Goal: Task Accomplishment & Management: Manage account settings

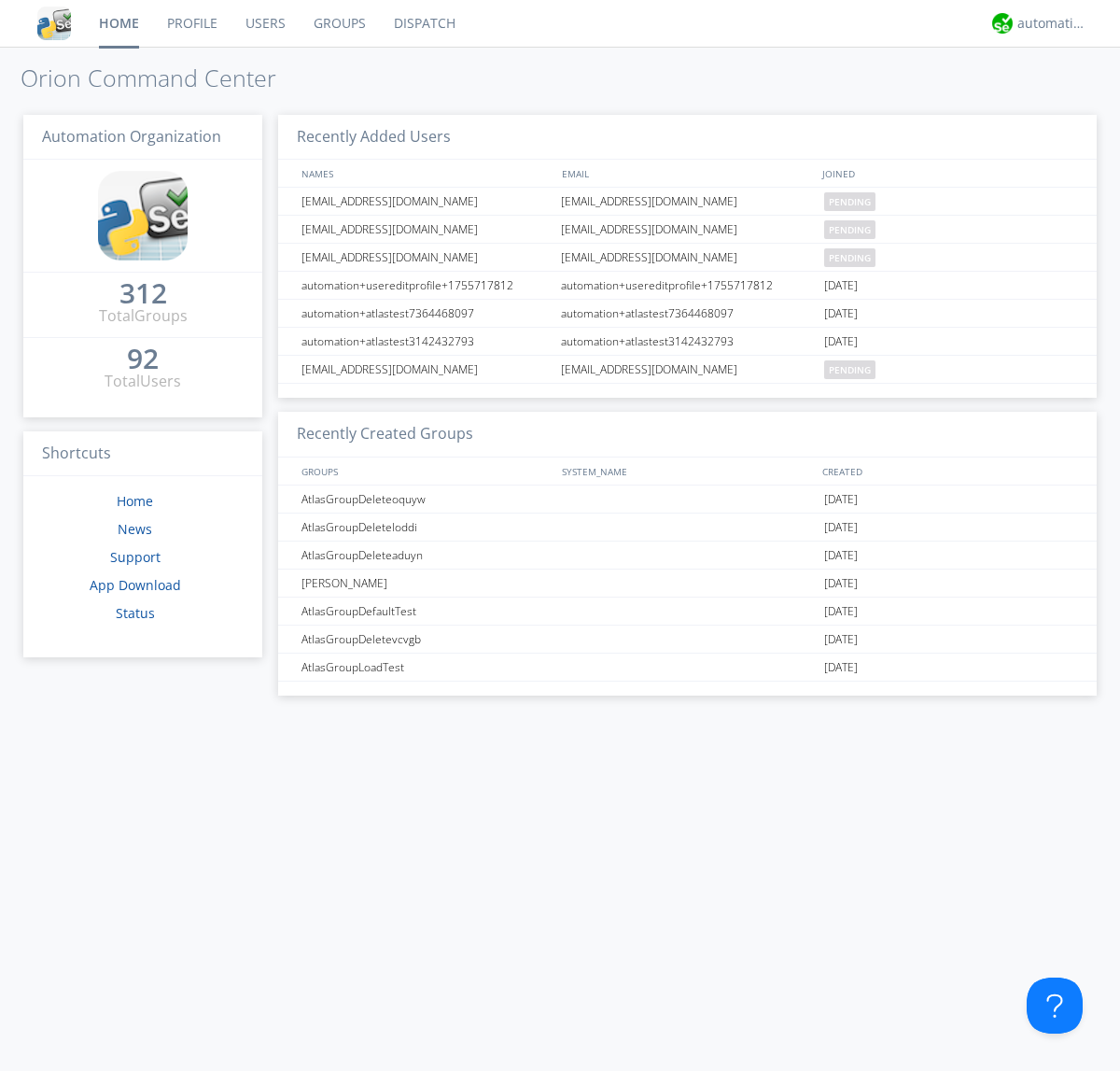
click at [264, 24] on link "Users" at bounding box center [265, 23] width 68 height 46
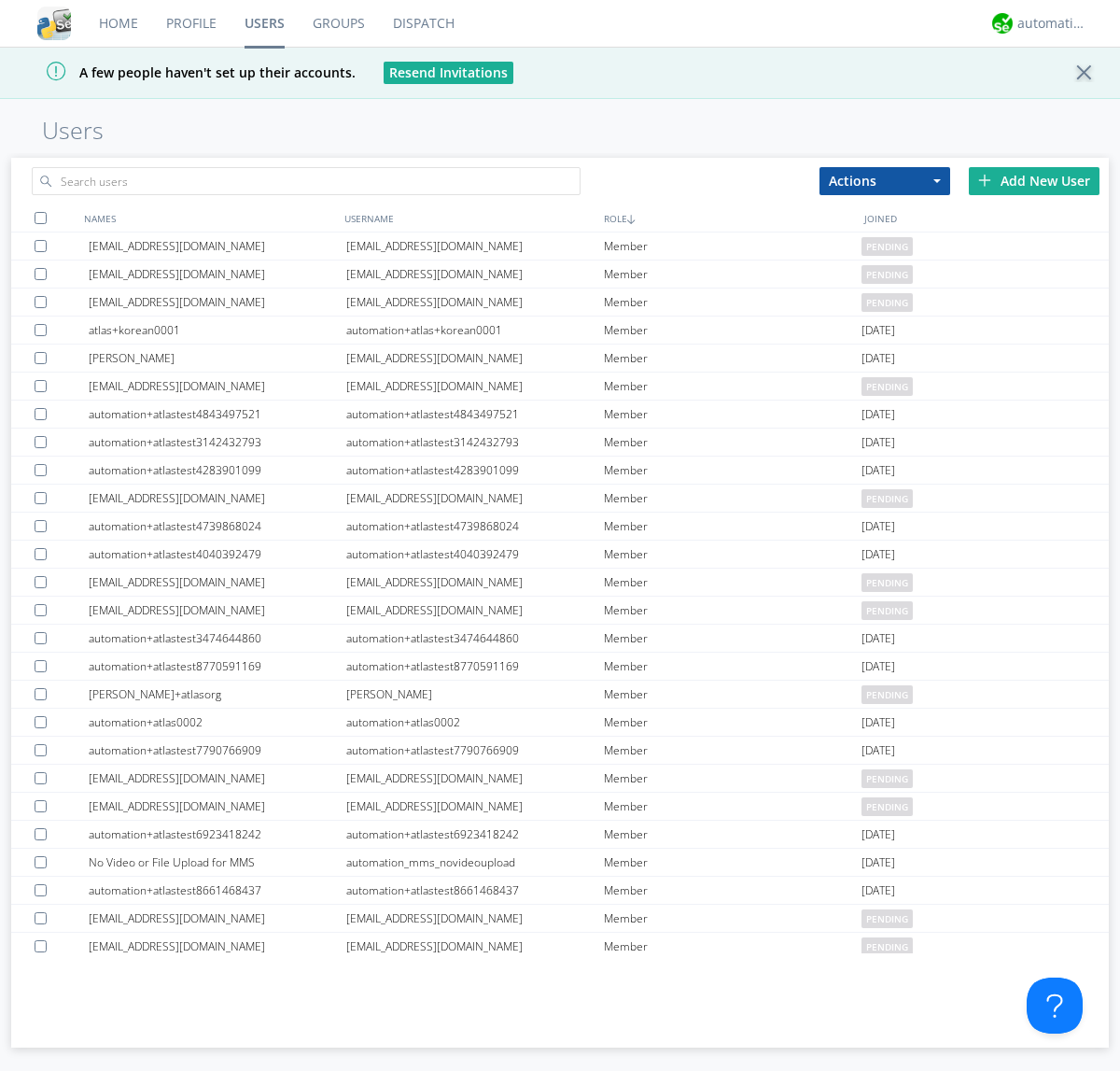
click at [1034, 180] on div "Add New User" at bounding box center [1034, 181] width 130 height 28
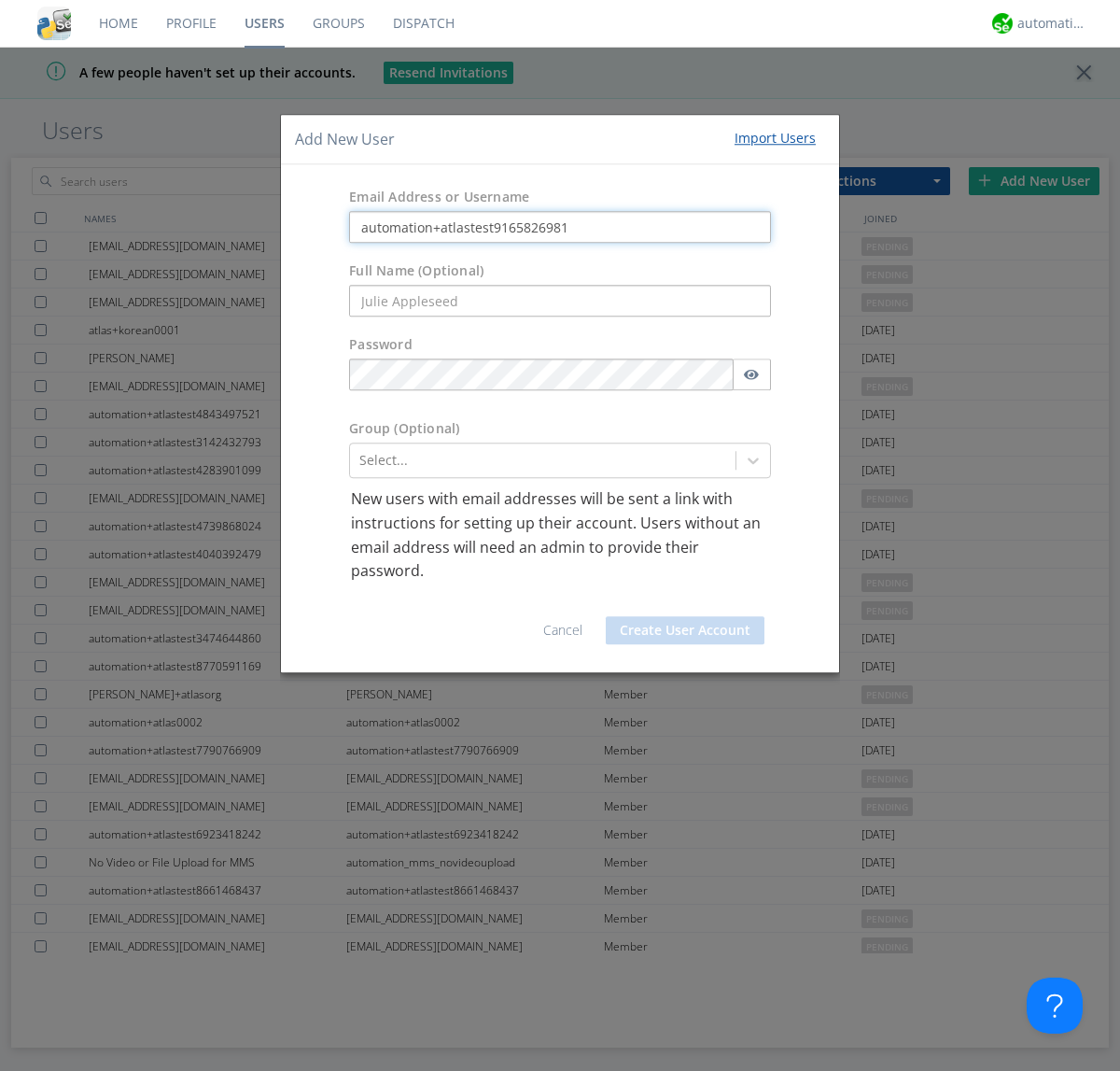
type input "automation+atlastest9165826981"
click at [685, 629] on button "Create User Account" at bounding box center [684, 630] width 159 height 28
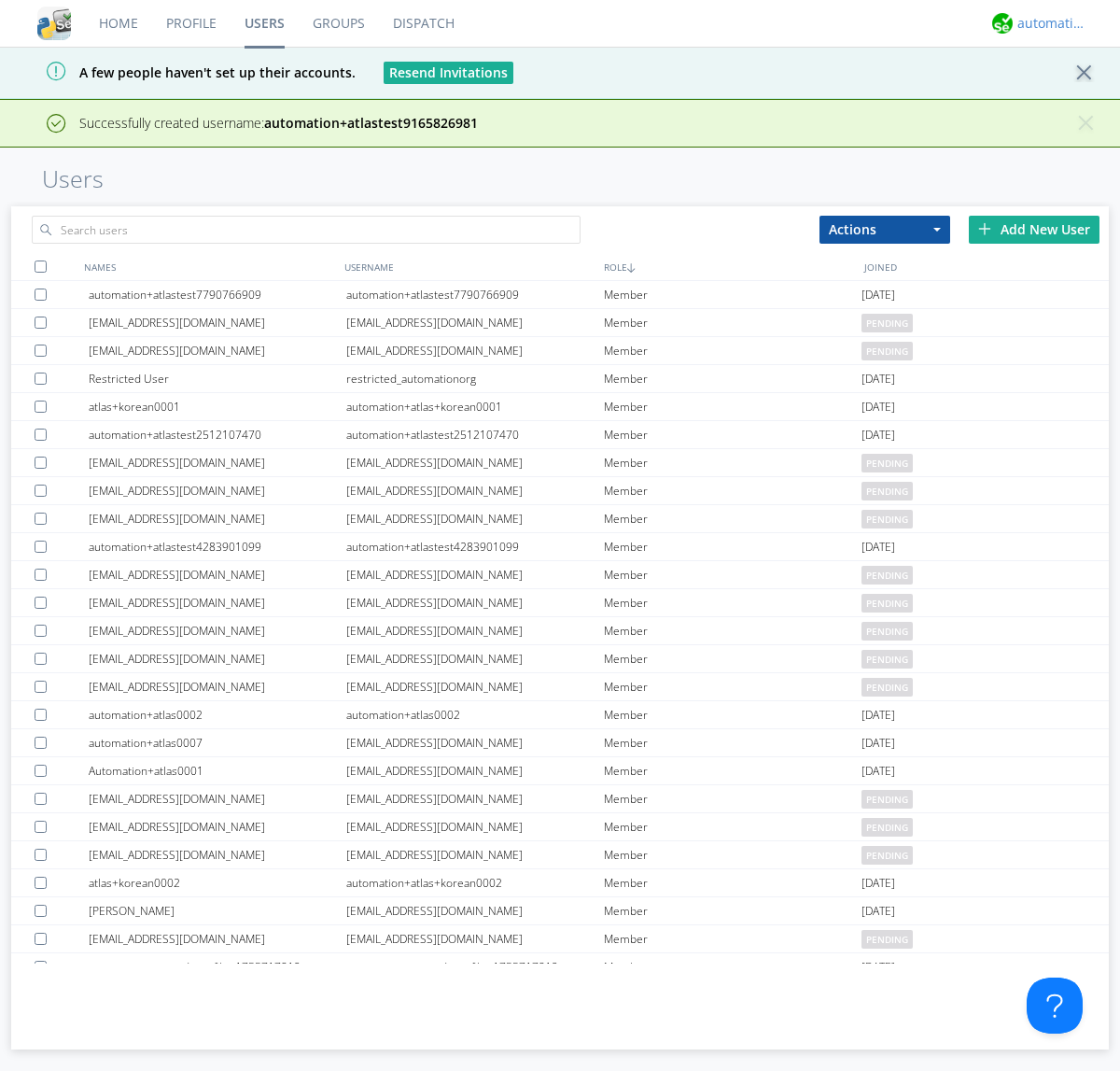
click at [1047, 24] on div "automation+atlas" at bounding box center [1052, 23] width 70 height 19
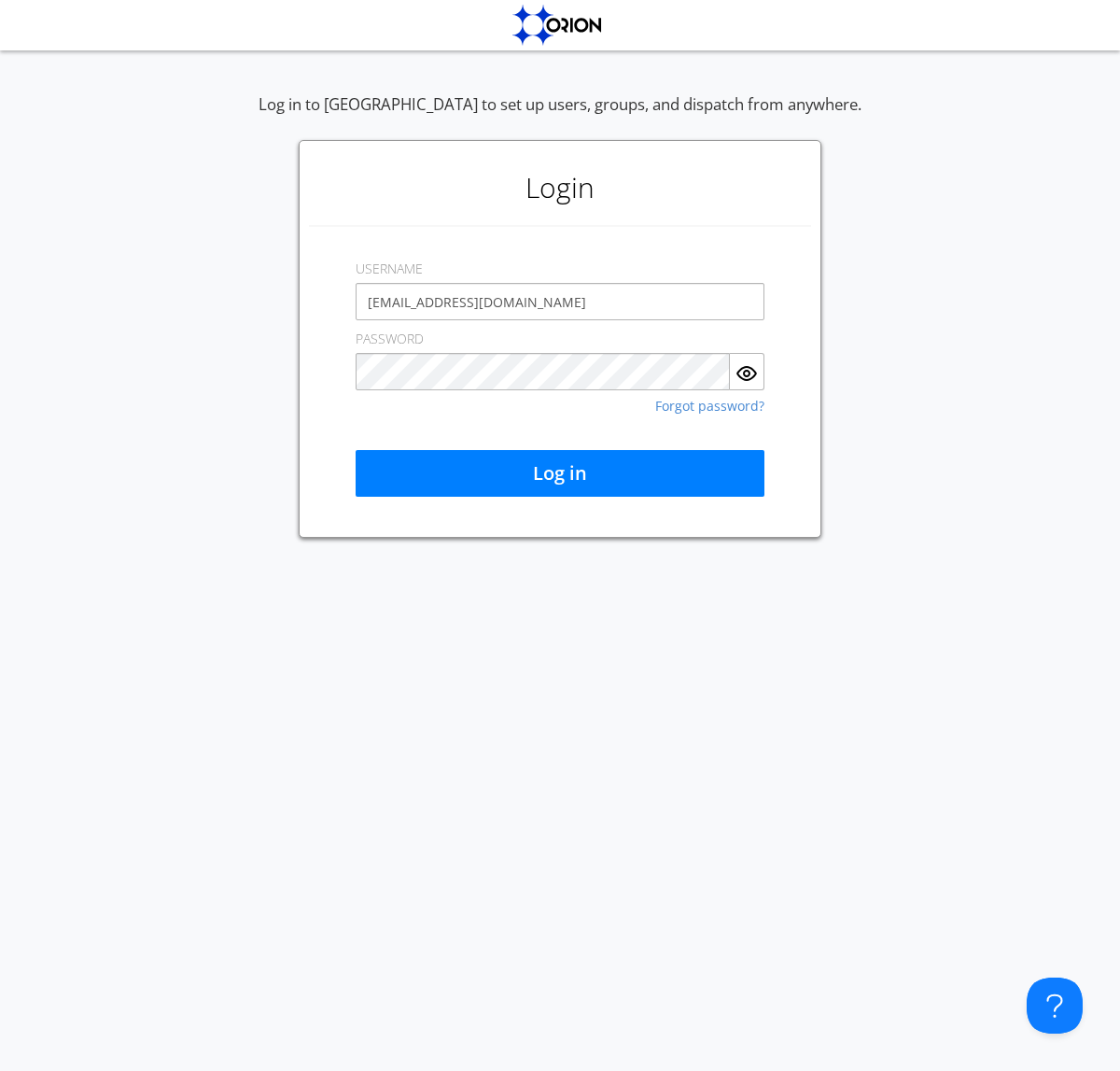
type input "[EMAIL_ADDRESS][DOMAIN_NAME]"
click at [560, 473] on button "Log in" at bounding box center [560, 472] width 409 height 46
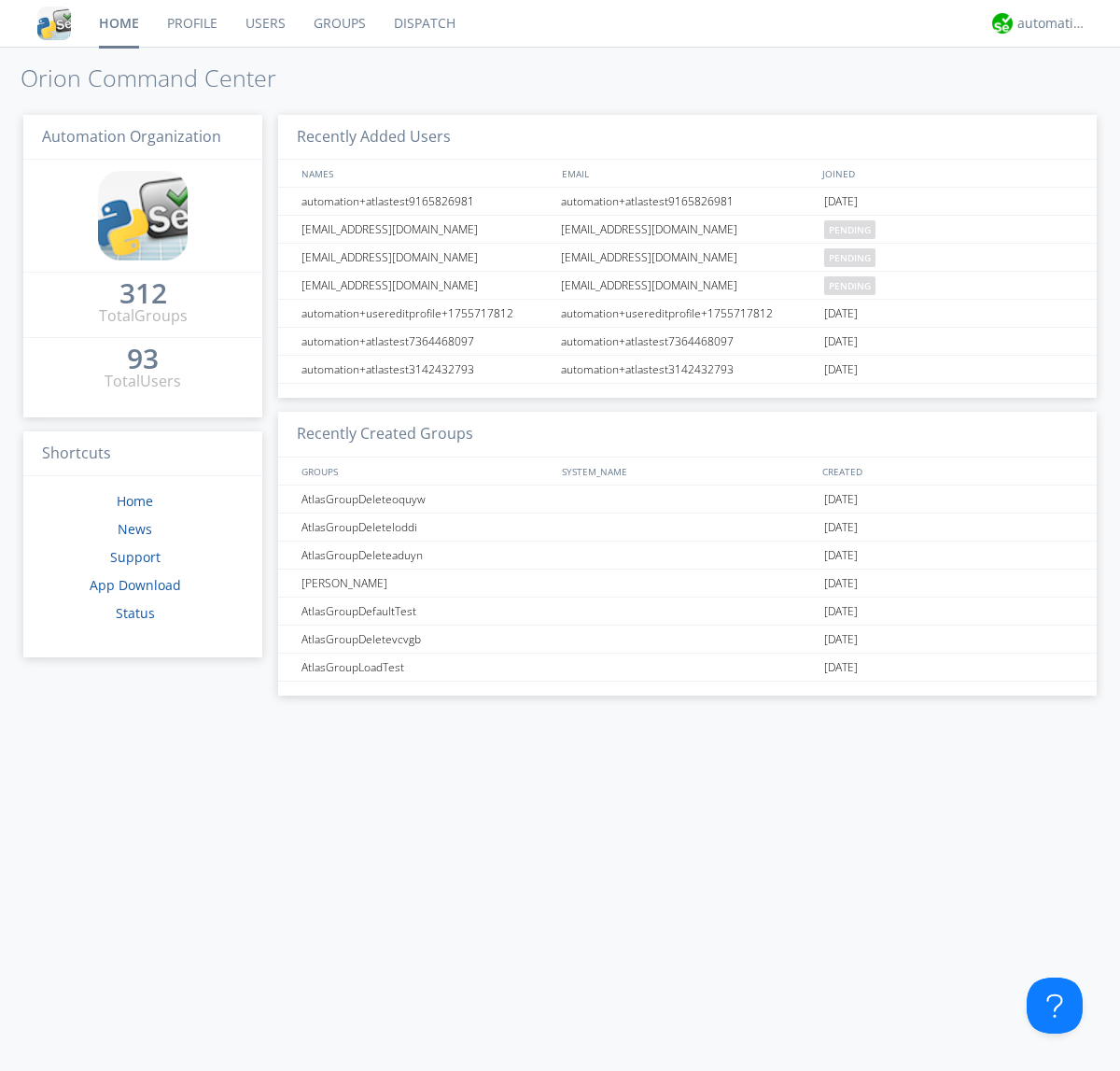
click at [264, 24] on link "Users" at bounding box center [265, 23] width 68 height 46
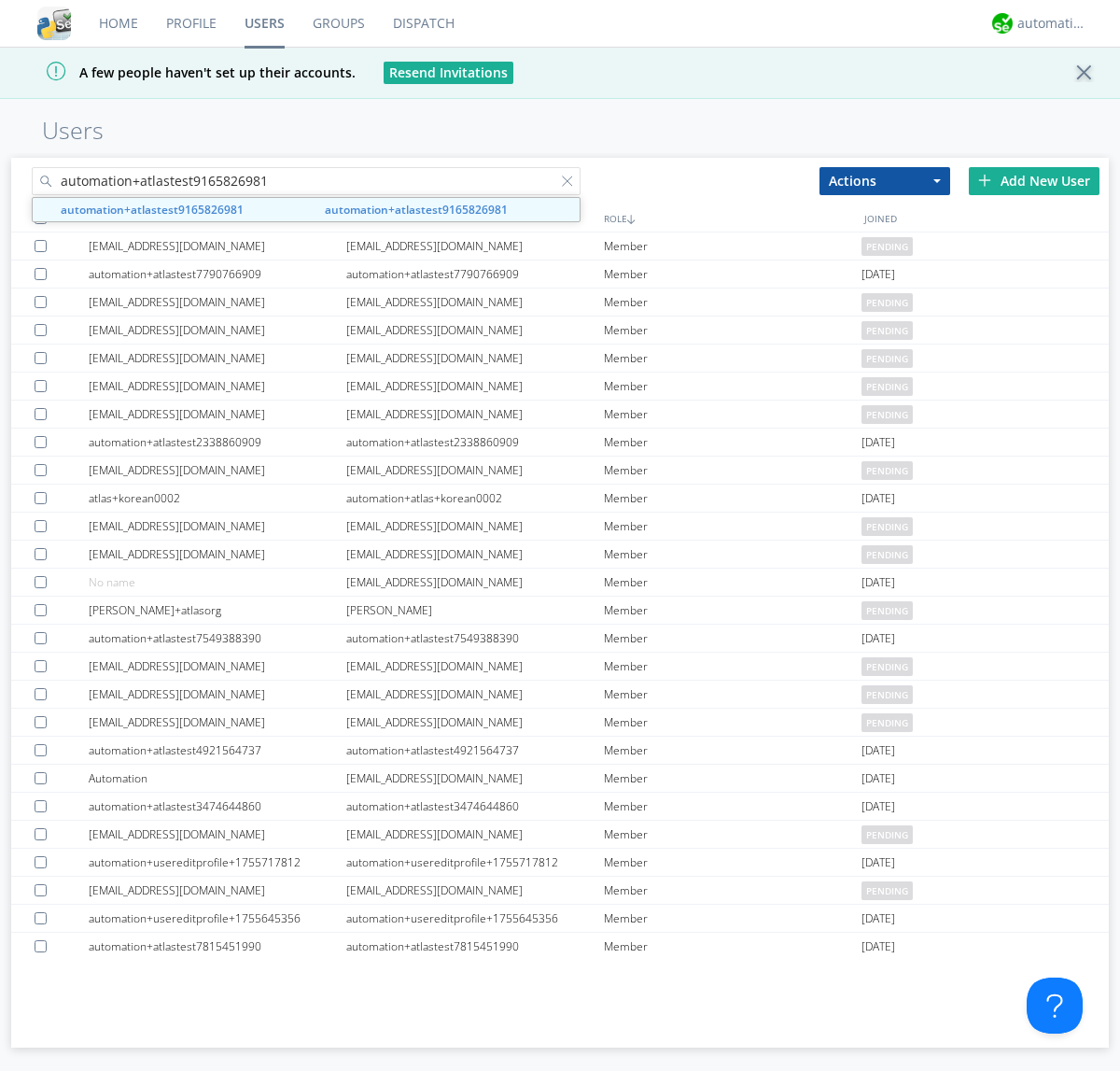
type input "automation+atlastest9165826981"
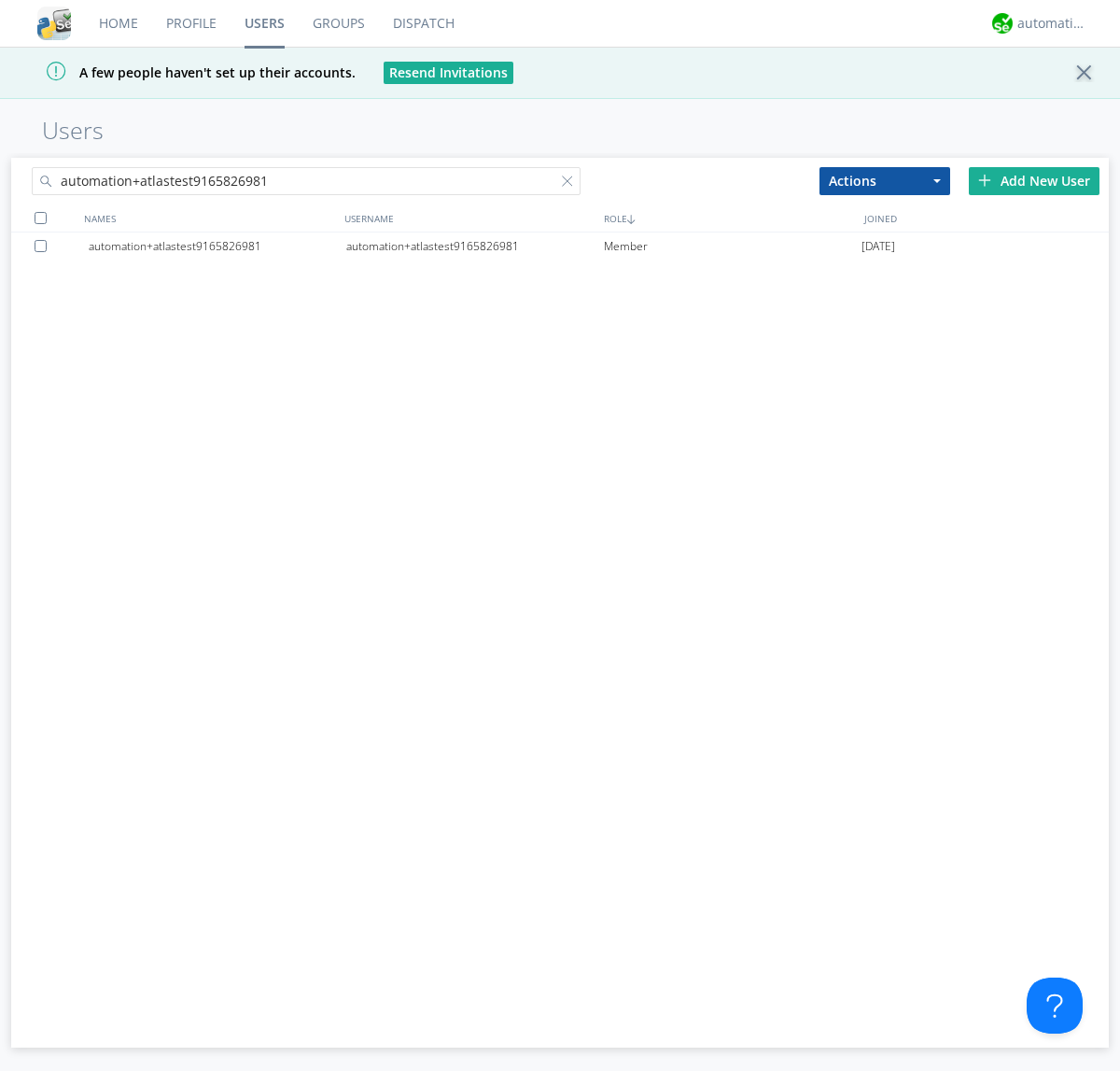
click at [571, 184] on div at bounding box center [571, 185] width 19 height 19
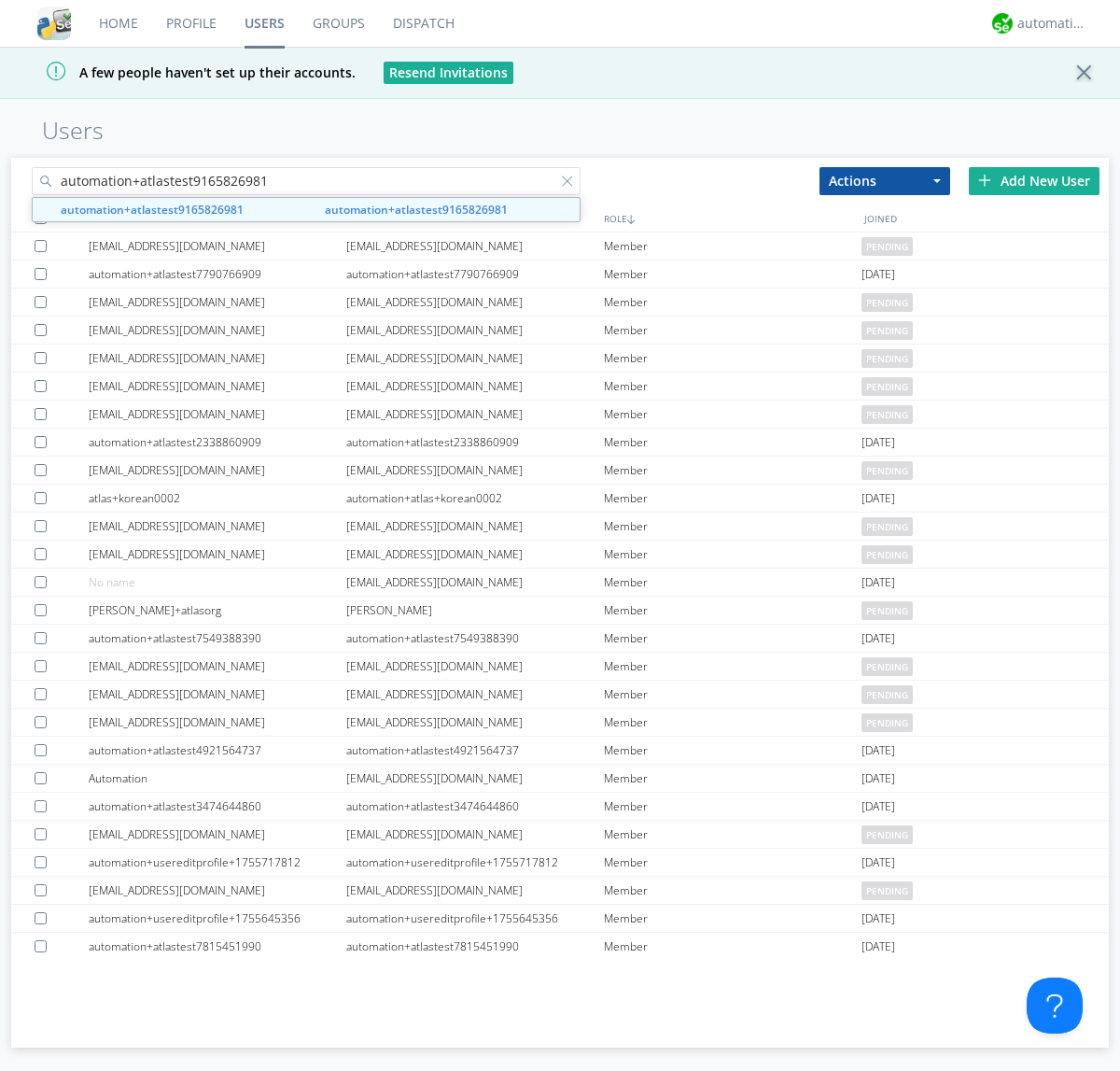
type input "automation+atlastest9165826981"
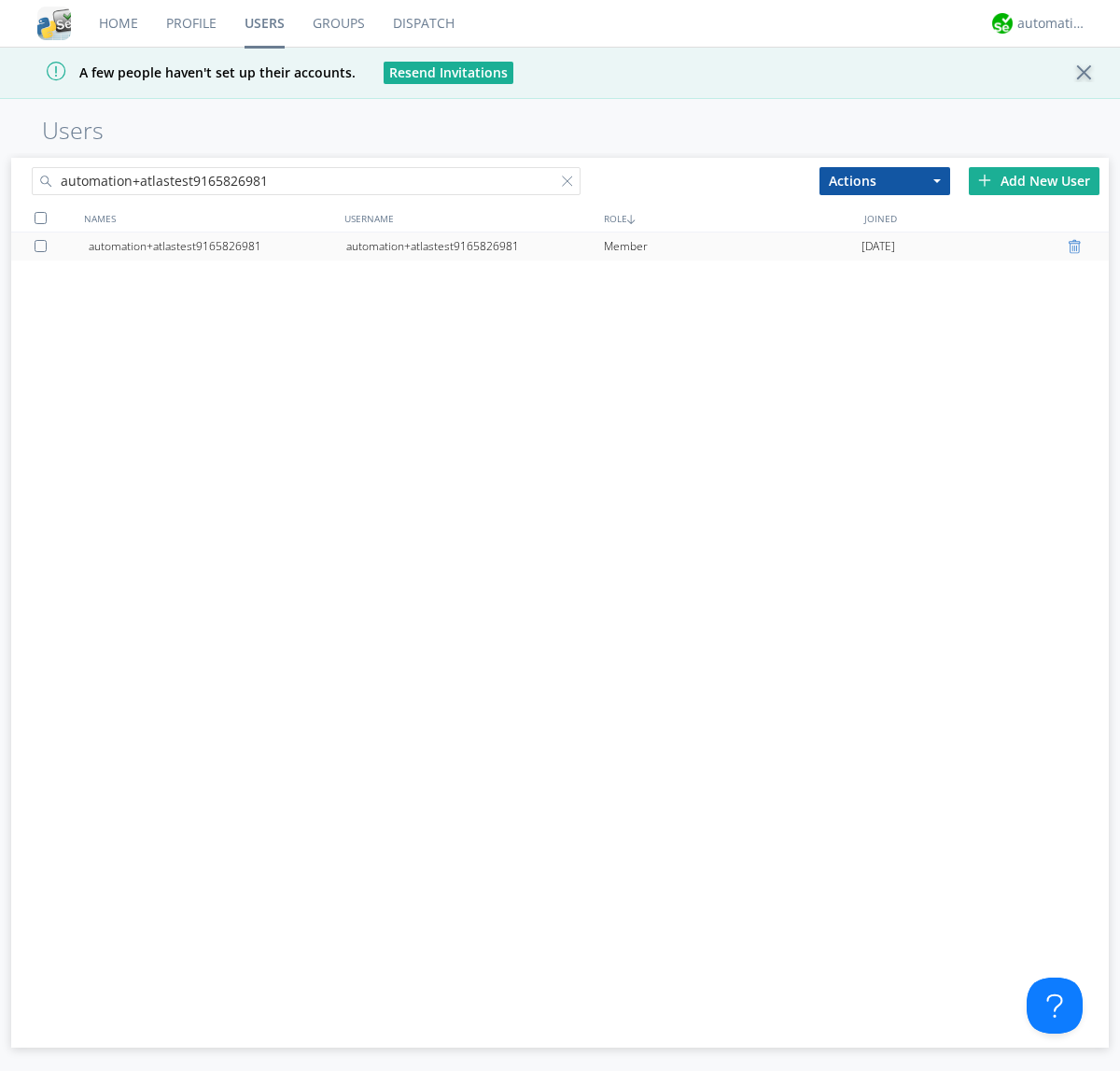
click at [1077, 246] on div at bounding box center [1077, 246] width 19 height 15
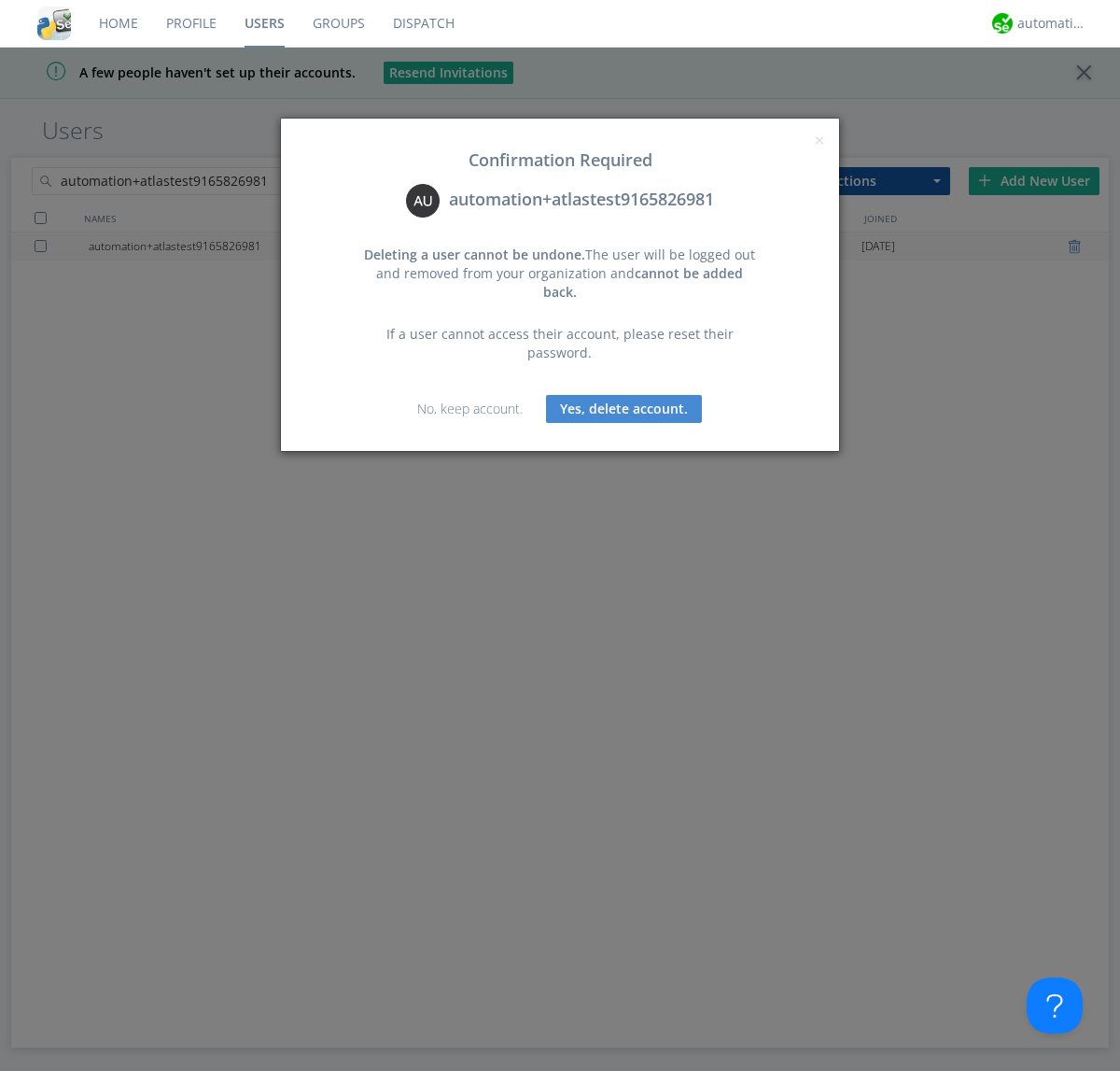
click at [623, 395] on button "Yes, delete account." at bounding box center [624, 409] width 156 height 28
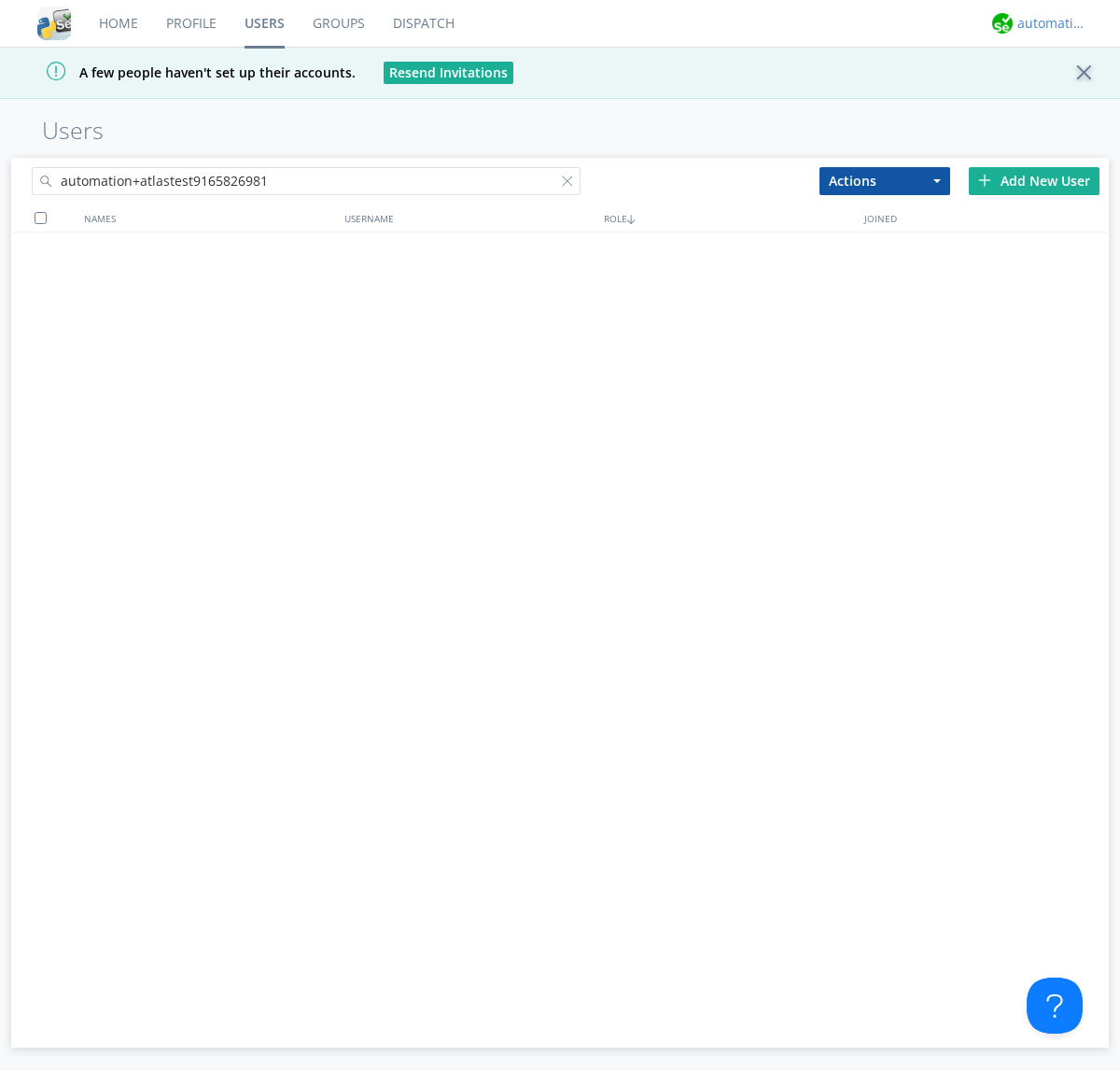
click at [1047, 24] on div "automation+atlas" at bounding box center [1052, 23] width 70 height 19
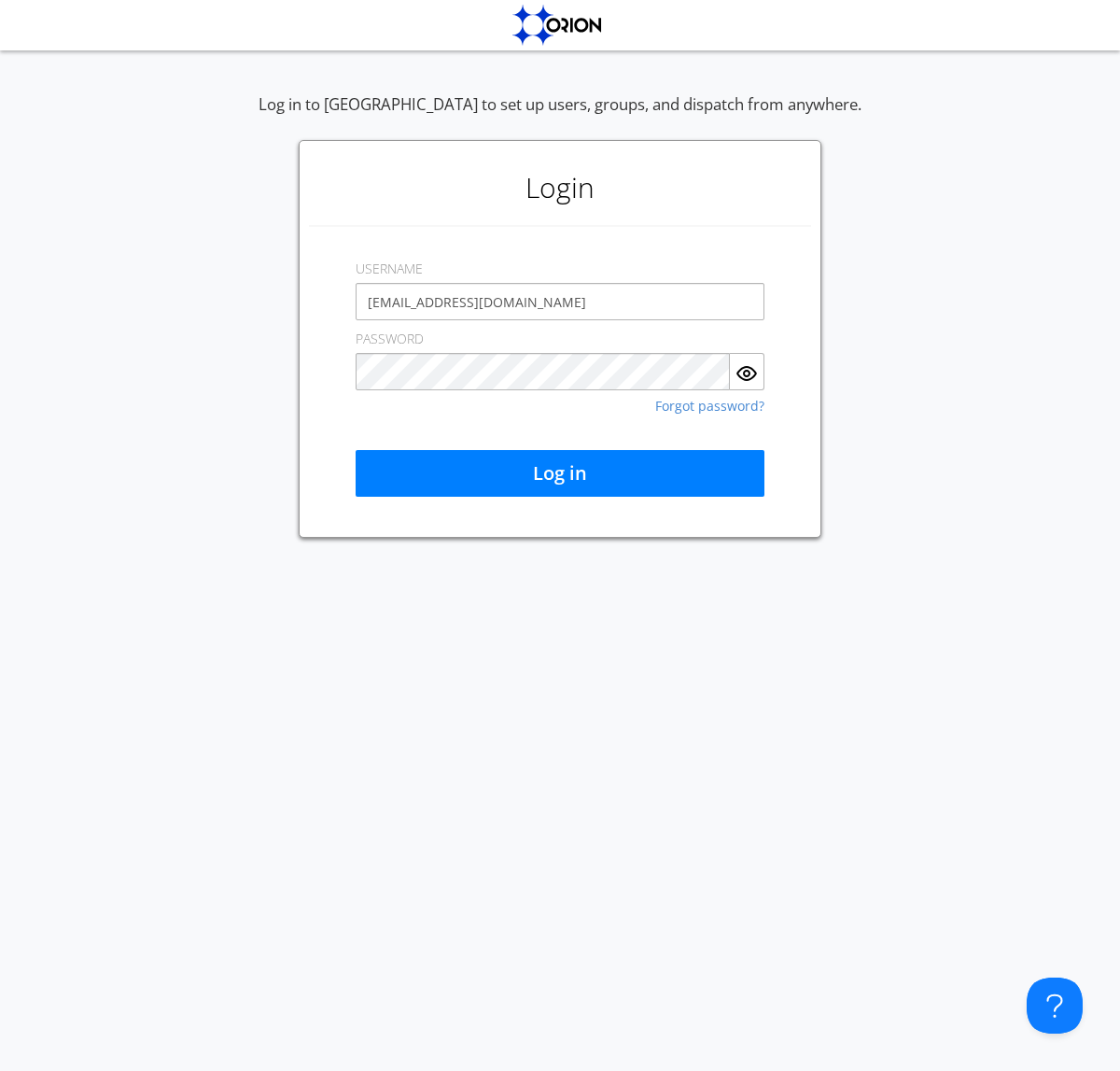
type input "[EMAIL_ADDRESS][DOMAIN_NAME]"
click at [560, 473] on button "Log in" at bounding box center [560, 472] width 409 height 46
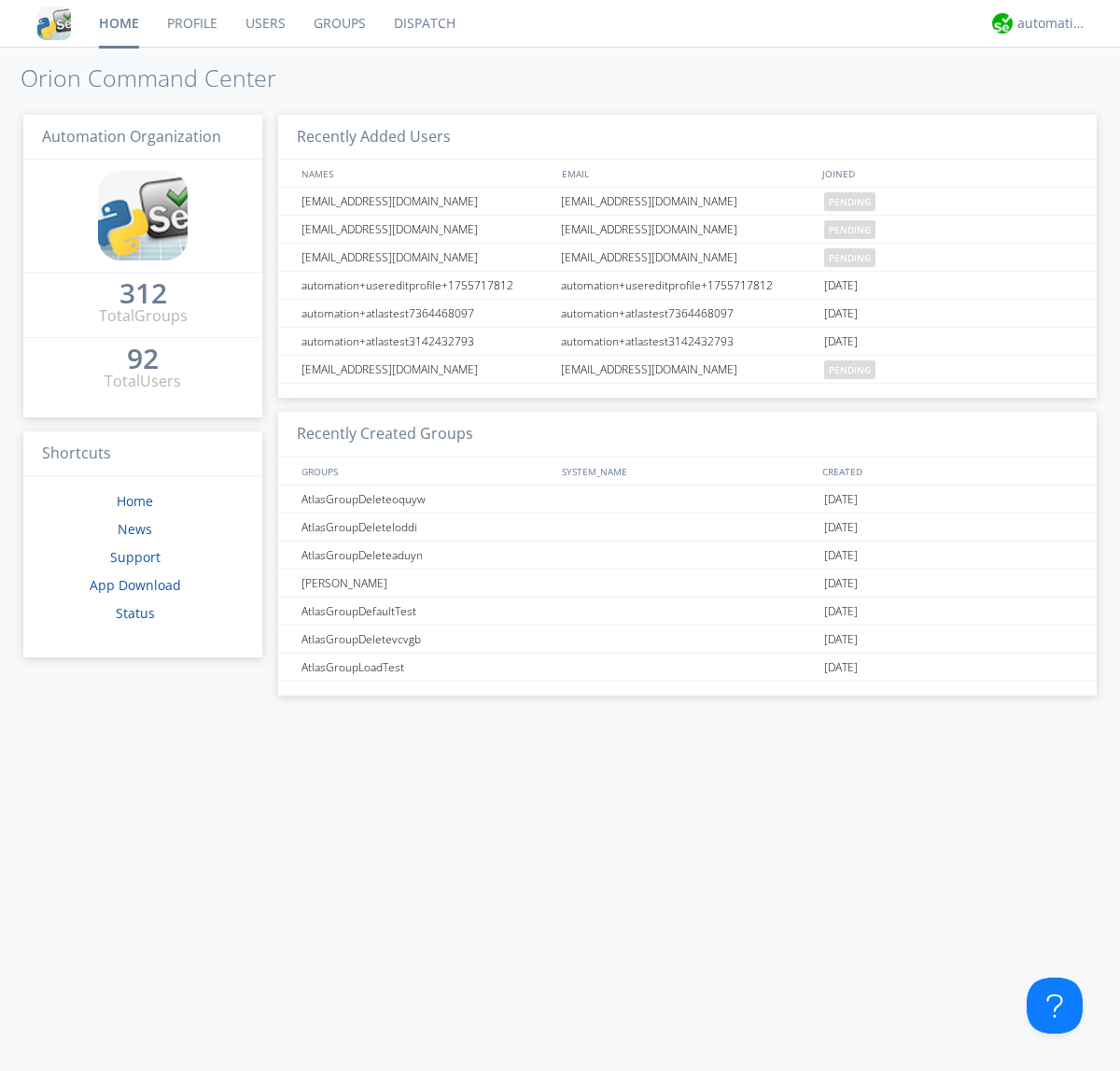
click at [264, 24] on link "Users" at bounding box center [265, 23] width 68 height 46
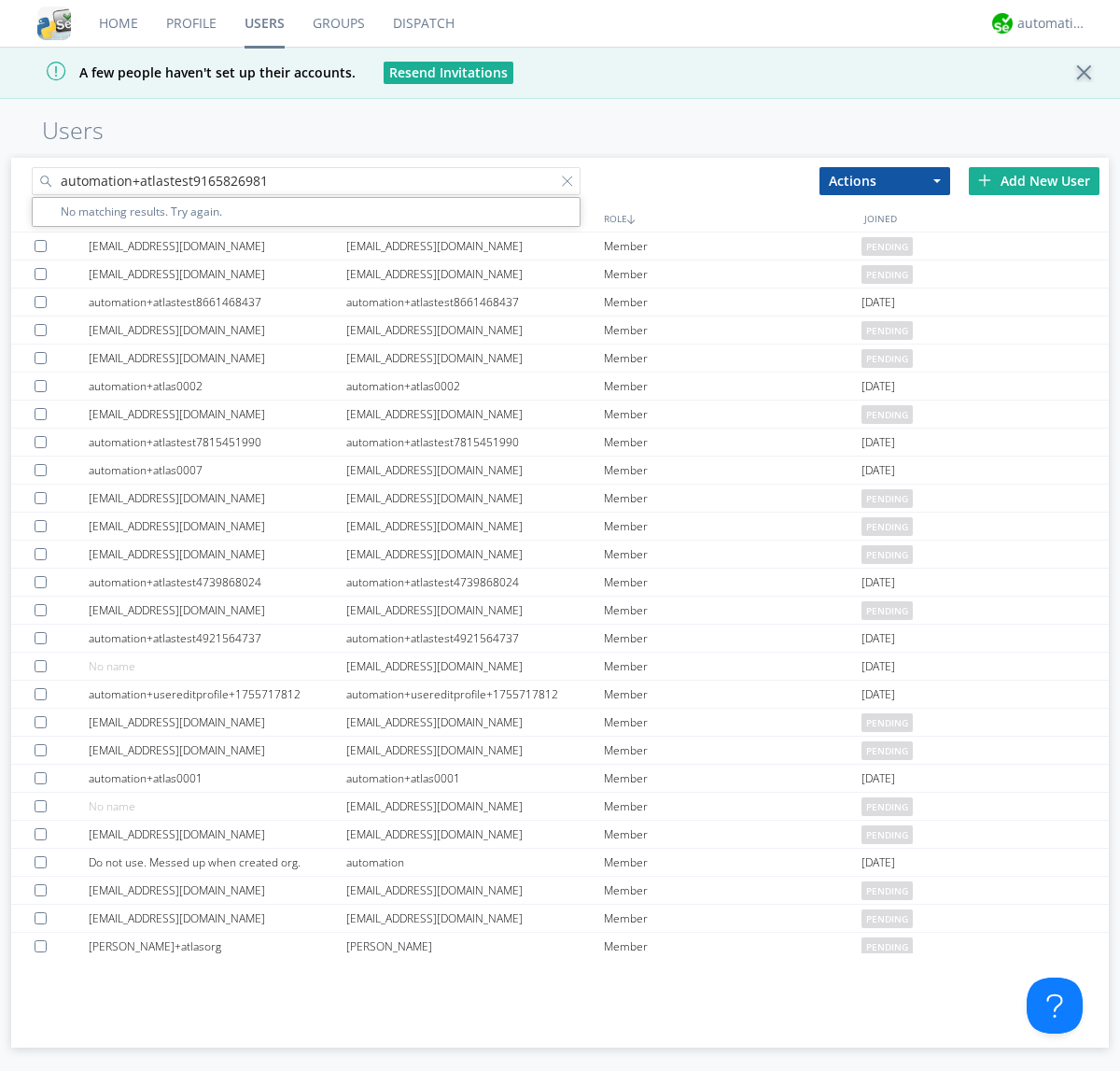
type input "automation+atlastest9165826981"
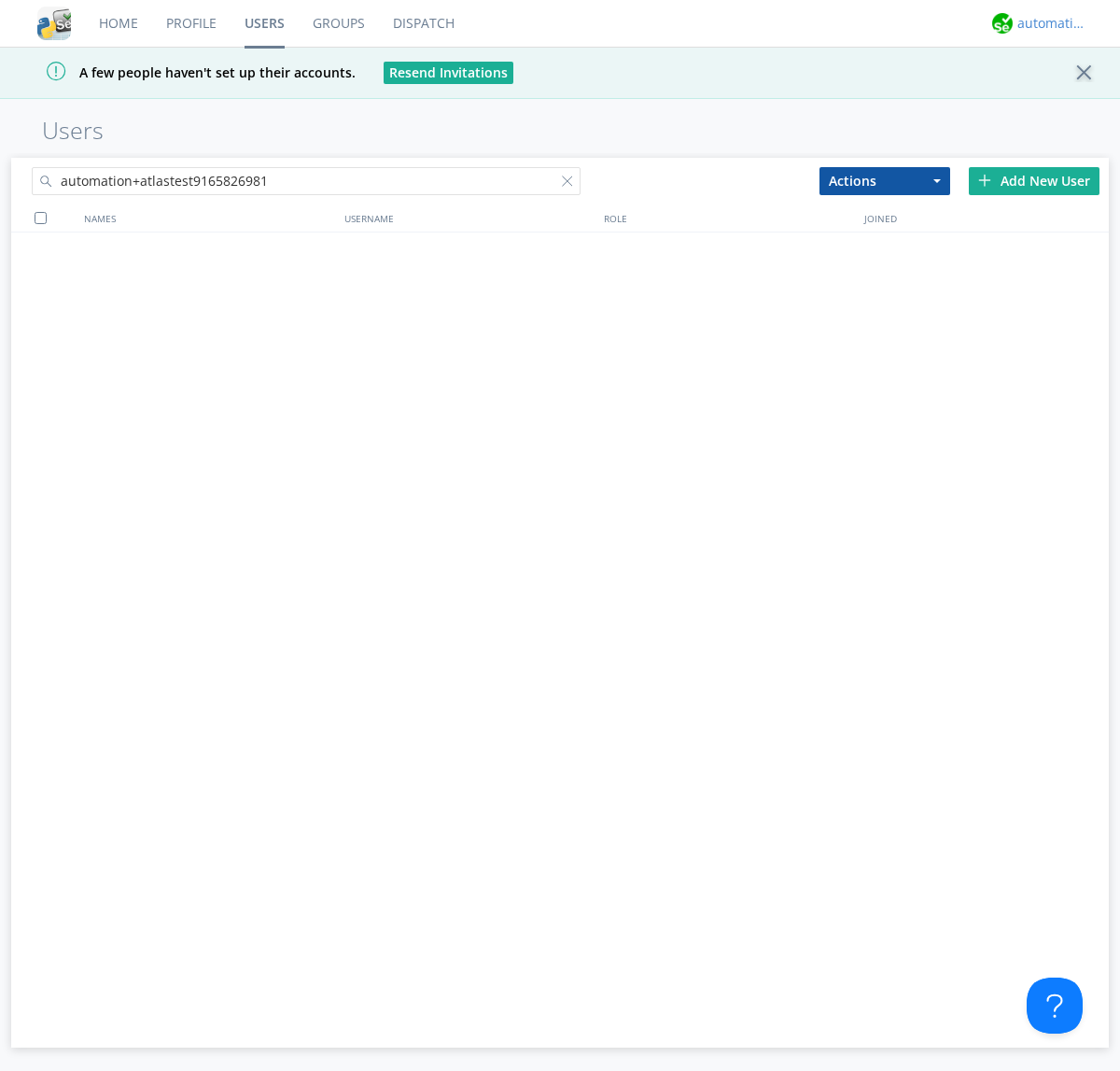
click at [1047, 24] on div "automation+atlas" at bounding box center [1052, 23] width 70 height 19
click at [1061, 98] on div "Log Out" at bounding box center [1061, 99] width 96 height 34
